Goal: Task Accomplishment & Management: Manage account settings

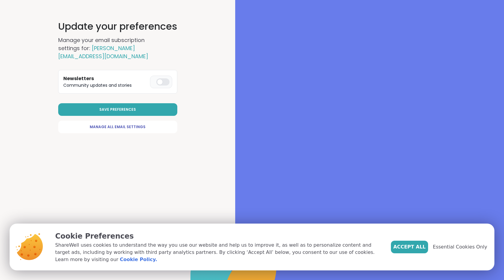
click at [159, 78] on div at bounding box center [162, 81] width 13 height 7
click at [110, 107] on span "Save Preferences" at bounding box center [117, 109] width 37 height 5
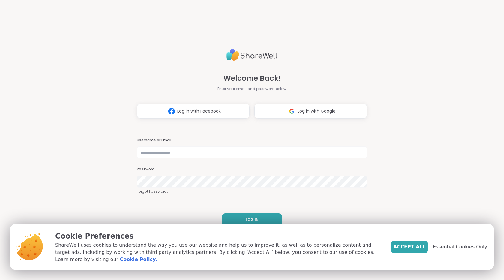
click at [79, 159] on div "Welcome Back! Enter your email and password below Log in with Facebook Log in w…" at bounding box center [252, 140] width 504 height 280
click at [446, 188] on div "Welcome Back! Enter your email and password below Log in with Facebook Log in w…" at bounding box center [252, 140] width 504 height 280
click at [468, 251] on span "Essential Cookies Only" at bounding box center [460, 246] width 54 height 7
